Goal: Find specific page/section: Find specific page/section

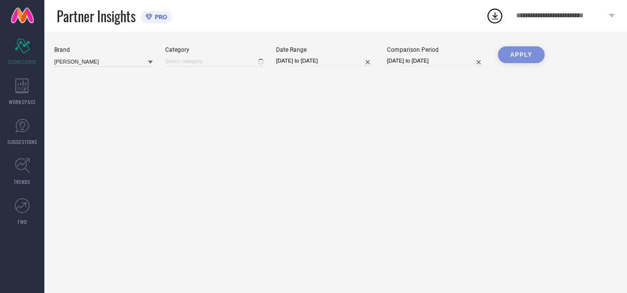
type input "Women-Flats"
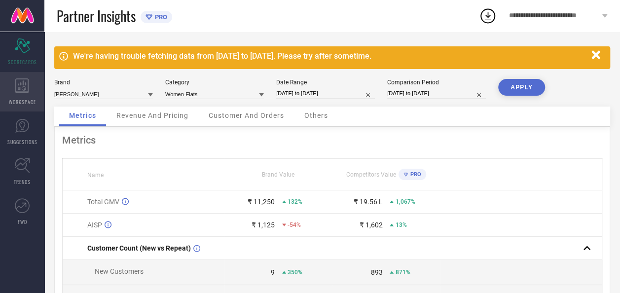
click at [29, 96] on div "WORKSPACE" at bounding box center [22, 91] width 44 height 39
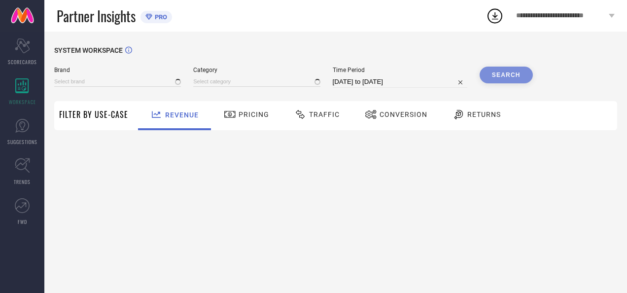
type input "[PERSON_NAME]"
type input "All"
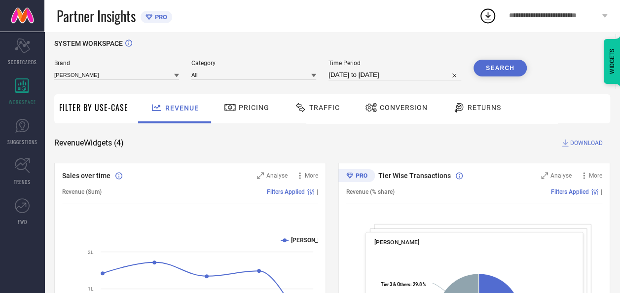
scroll to position [6, 0]
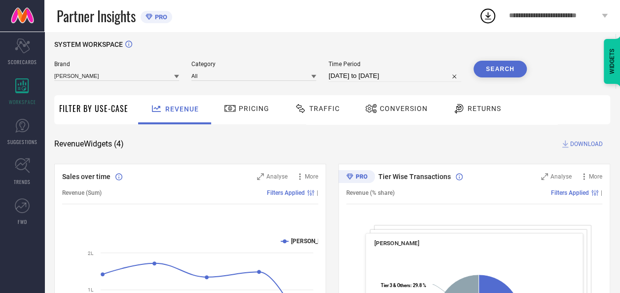
click at [320, 106] on span "Traffic" at bounding box center [324, 109] width 31 height 8
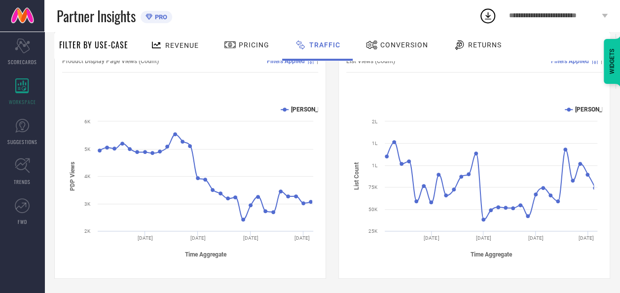
scroll to position [138, 0]
click at [28, 168] on icon at bounding box center [22, 165] width 15 height 15
